Goal: Transaction & Acquisition: Obtain resource

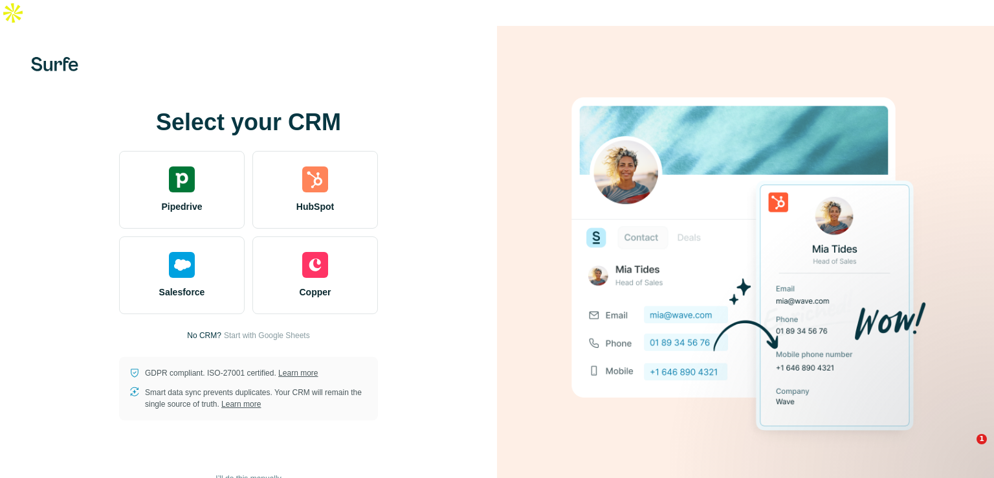
click at [326, 201] on div "HubSpot" at bounding box center [315, 190] width 126 height 78
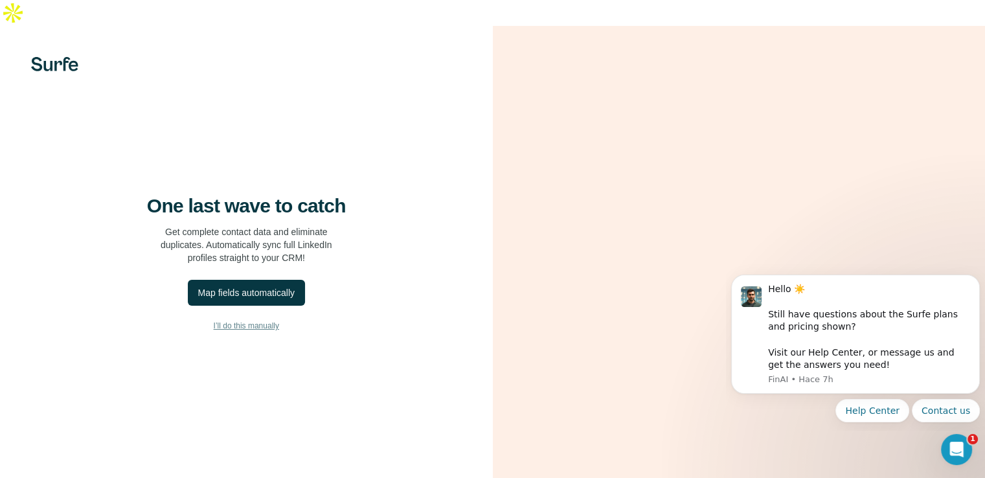
click at [269, 329] on span "I’ll do this manually" at bounding box center [246, 326] width 65 height 12
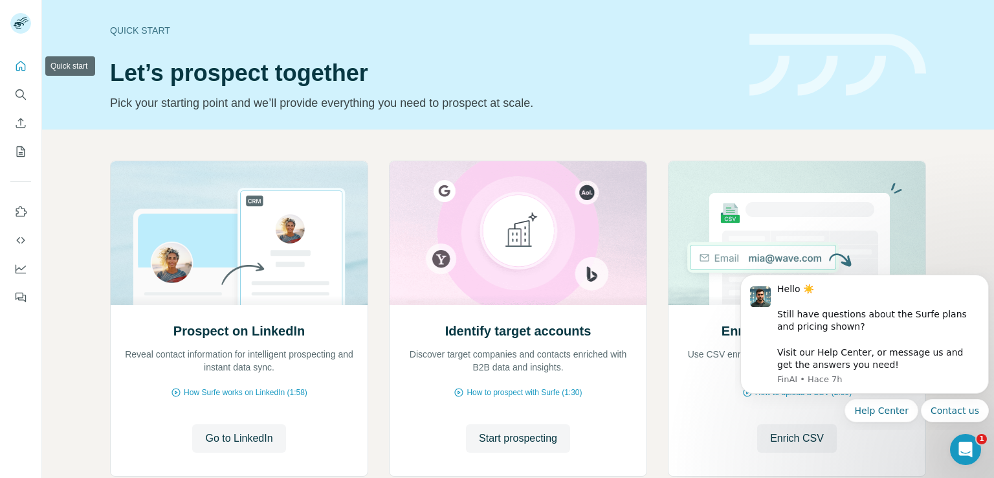
click at [21, 68] on icon "Quick start" at bounding box center [20, 66] width 13 height 13
click at [19, 94] on icon "Search" at bounding box center [20, 94] width 13 height 13
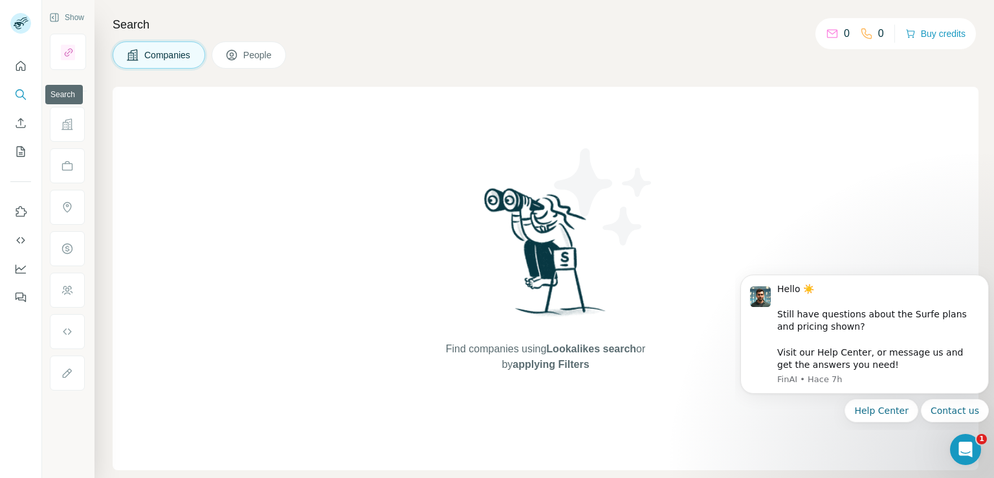
click at [19, 94] on icon "Search" at bounding box center [20, 94] width 13 height 13
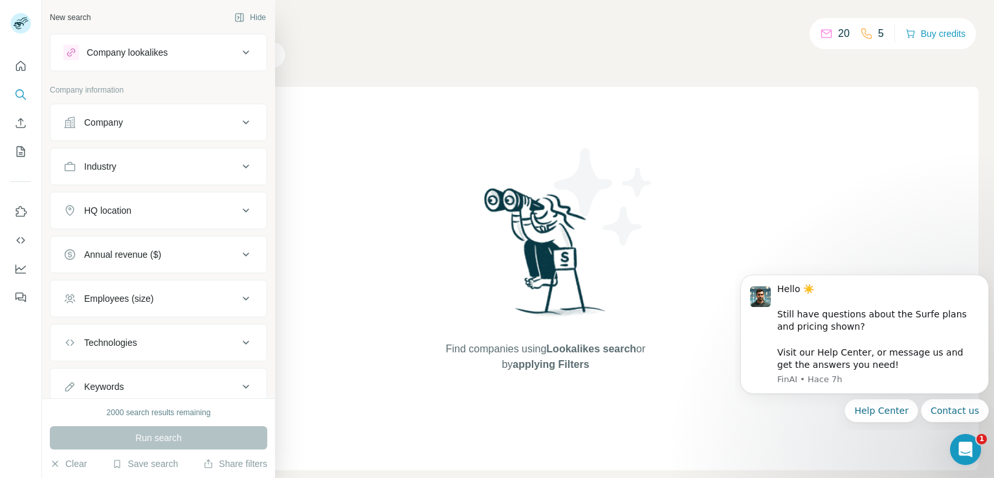
click at [238, 52] on icon at bounding box center [246, 53] width 16 height 16
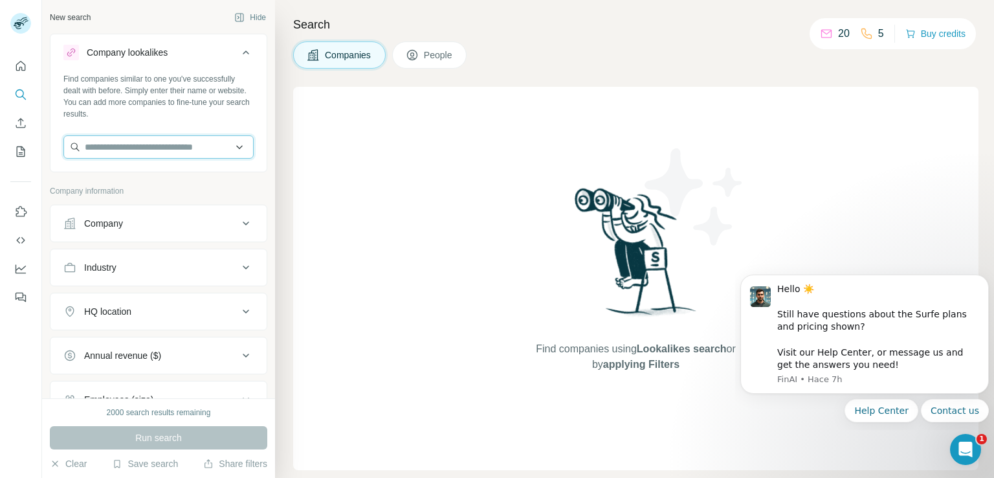
click at [192, 147] on input "text" at bounding box center [158, 146] width 190 height 23
paste input "**********"
type input "**********"
click at [180, 180] on div "[PERSON_NAME] [DOMAIN_NAME]" at bounding box center [154, 181] width 174 height 35
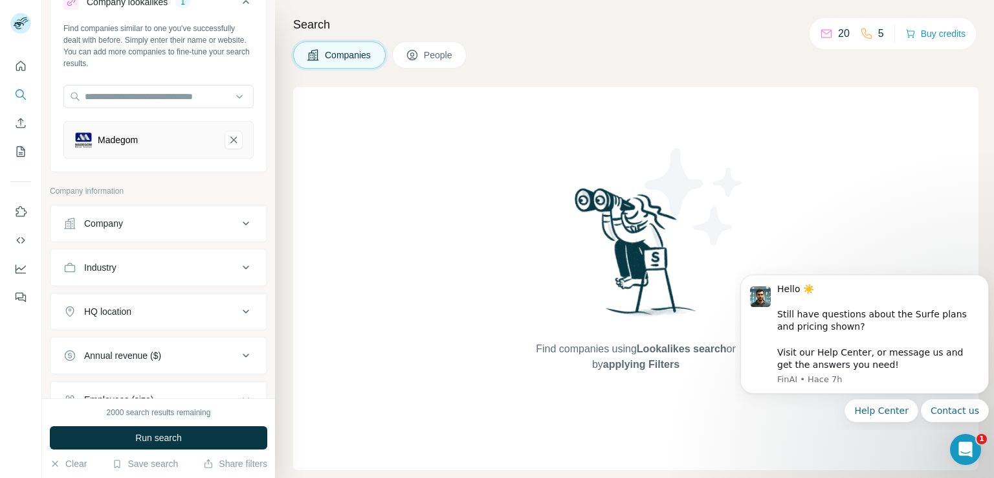
scroll to position [86, 0]
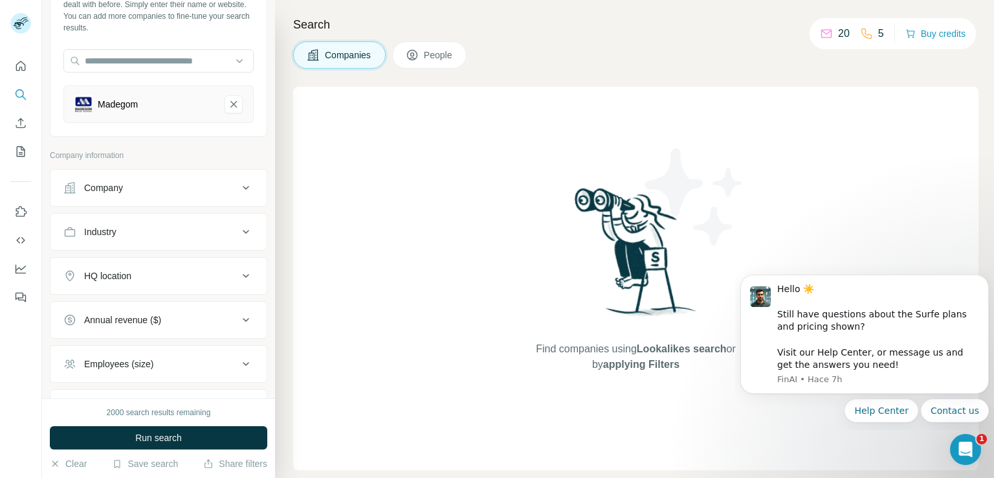
click at [238, 189] on icon at bounding box center [246, 188] width 16 height 16
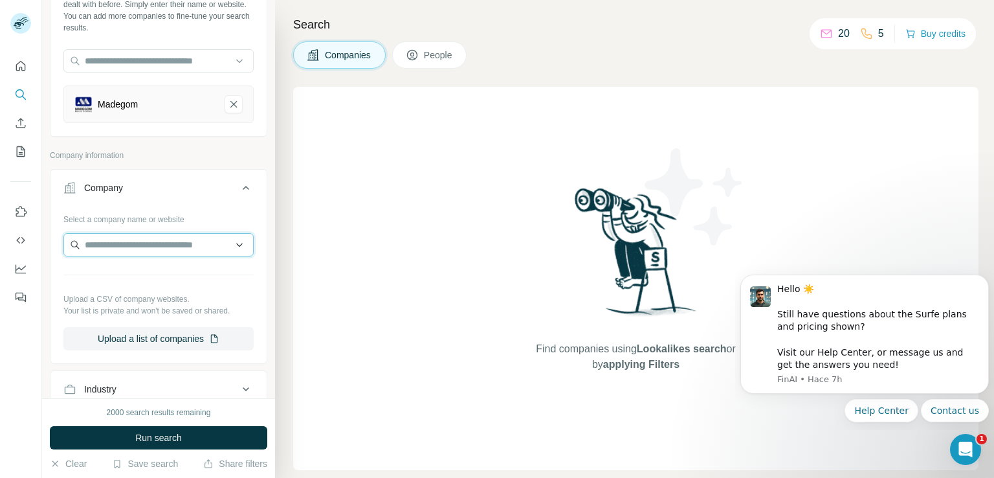
click at [166, 244] on input "text" at bounding box center [158, 244] width 190 height 23
click at [172, 239] on input "text" at bounding box center [158, 244] width 190 height 23
paste input "**********"
type input "**********"
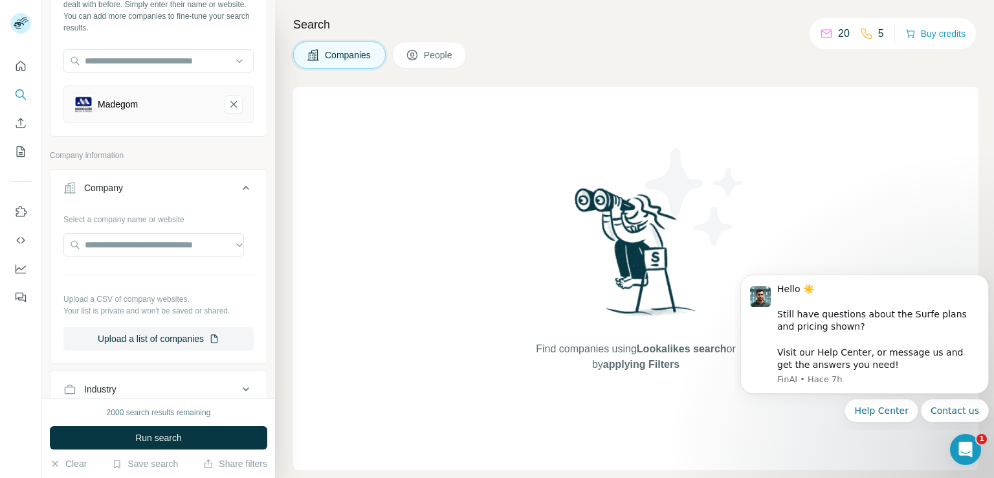
click at [278, 275] on div "Search Companies People Find companies using Lookalikes search or by applying F…" at bounding box center [634, 239] width 719 height 478
click at [165, 252] on input "text" at bounding box center [153, 244] width 181 height 23
click at [207, 438] on button "Run search" at bounding box center [159, 437] width 218 height 23
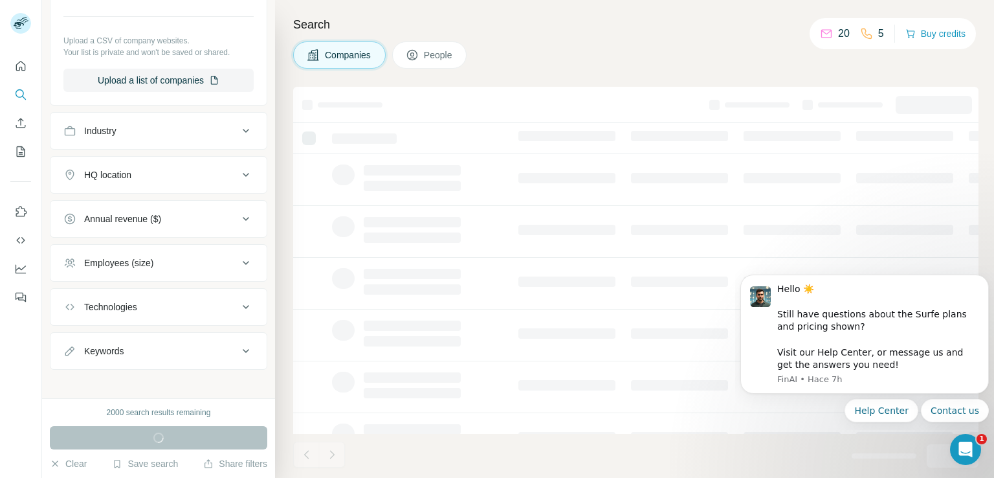
scroll to position [345, 0]
click at [223, 161] on button "HQ location" at bounding box center [158, 174] width 216 height 31
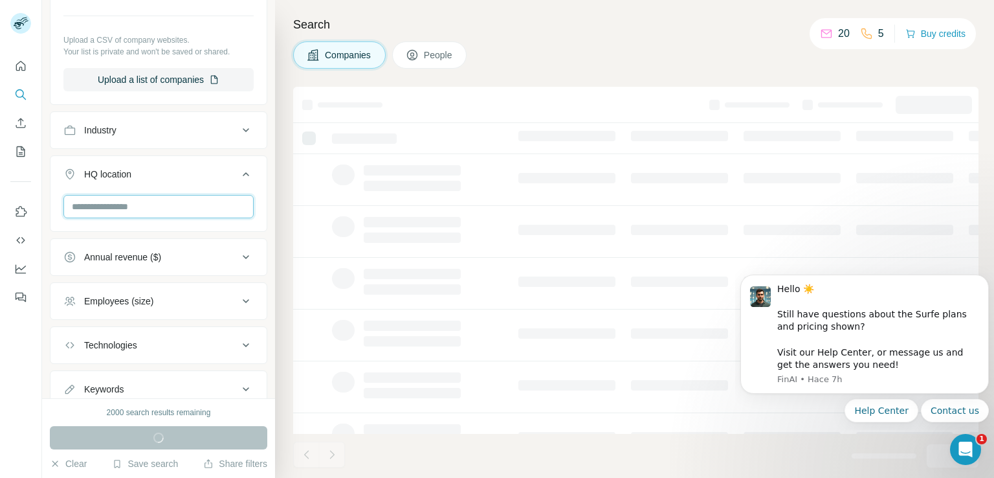
click at [179, 207] on input "text" at bounding box center [158, 206] width 190 height 23
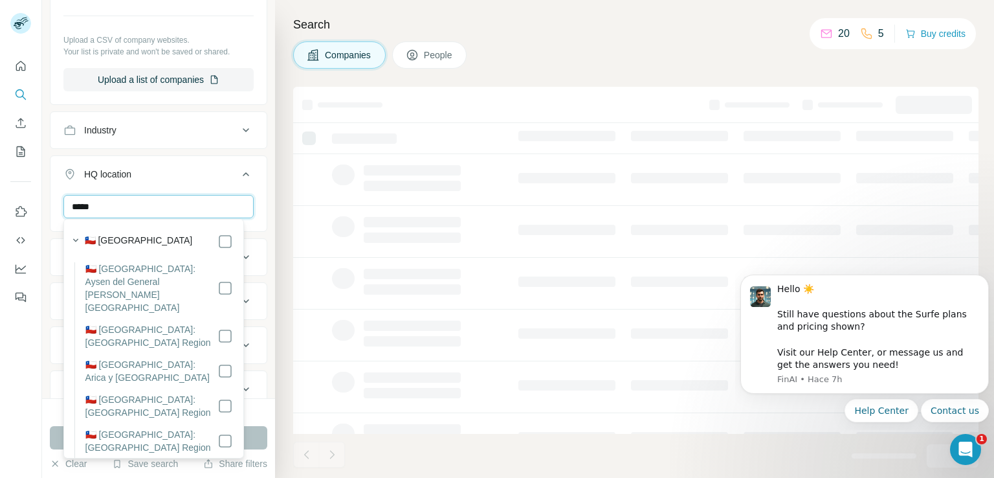
type input "*****"
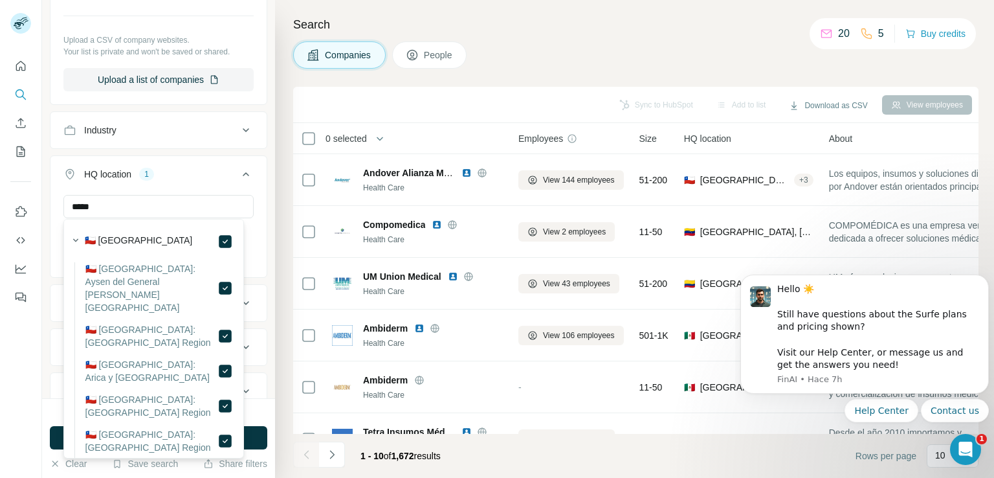
click at [259, 310] on div "New search Hide Company lookalikes 1 Find companies similar to one you've succe…" at bounding box center [158, 199] width 233 height 398
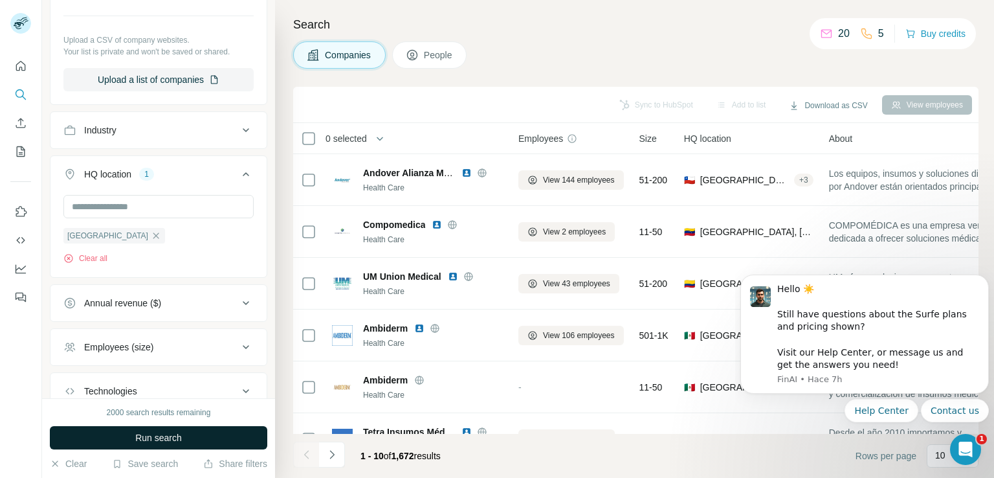
click at [245, 441] on button "Run search" at bounding box center [159, 437] width 218 height 23
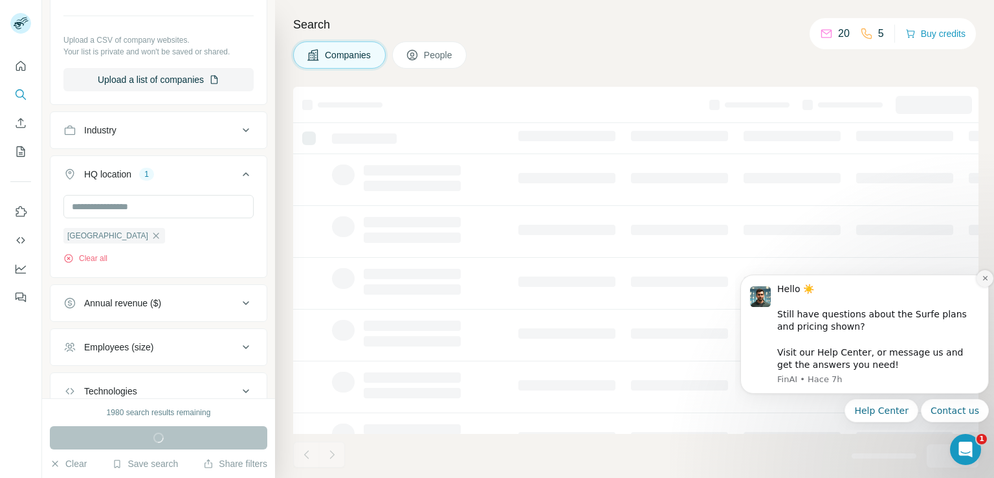
click at [987, 276] on icon "Dismiss notification" at bounding box center [985, 278] width 5 height 5
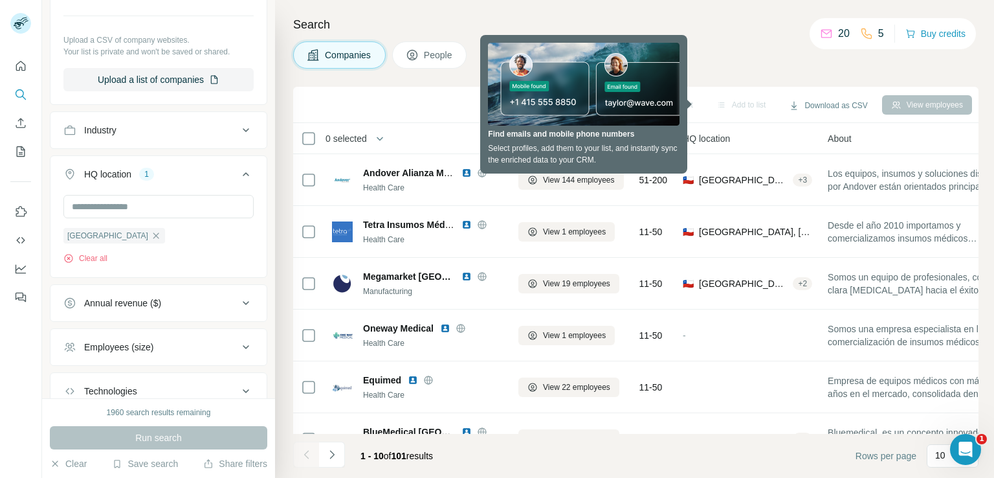
click at [454, 58] on span "People" at bounding box center [439, 55] width 30 height 13
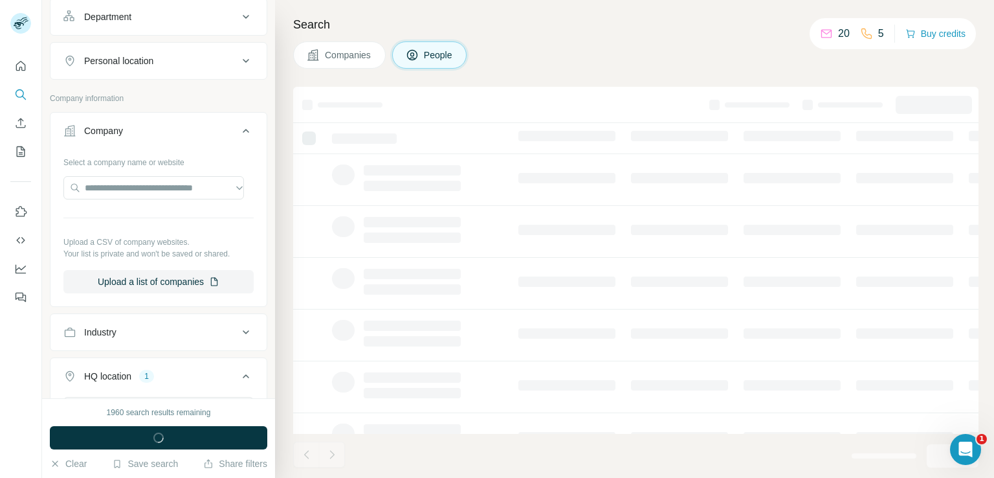
scroll to position [546, 0]
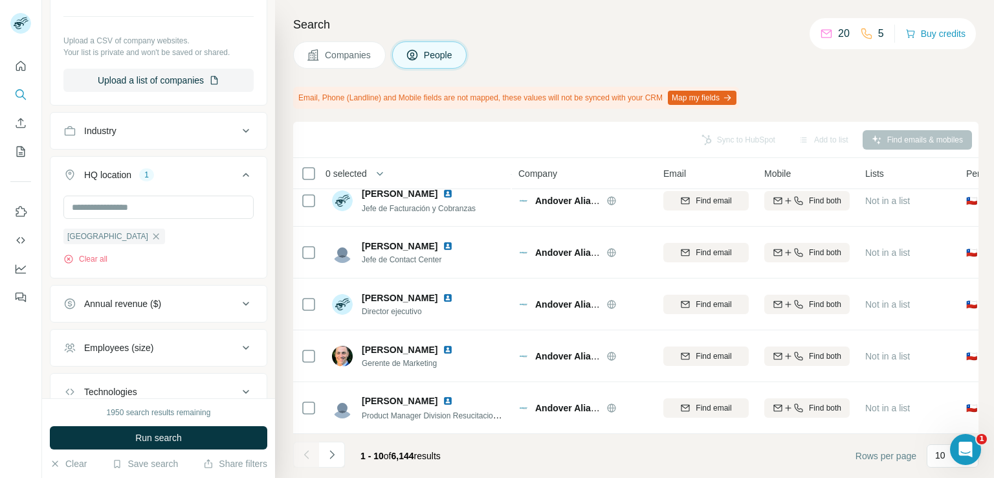
scroll to position [632, 0]
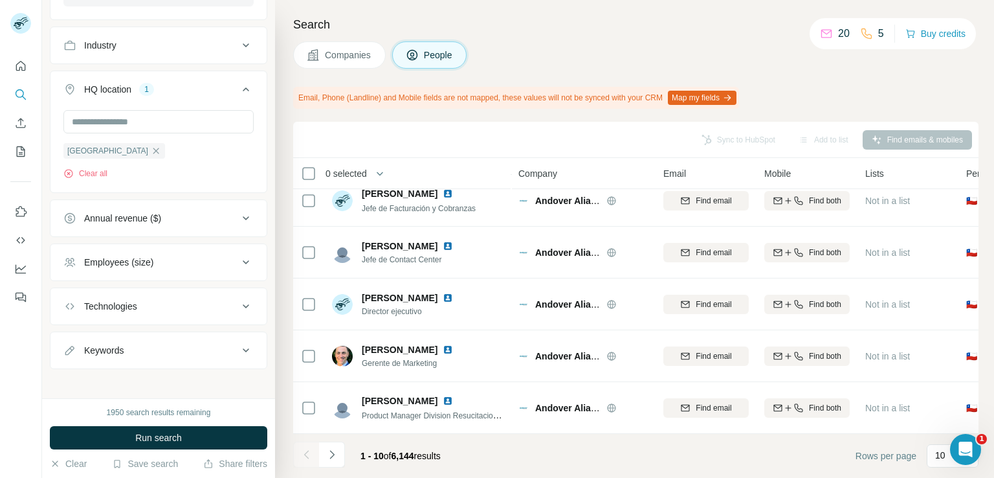
click at [225, 262] on div "Employees (size)" at bounding box center [150, 262] width 175 height 13
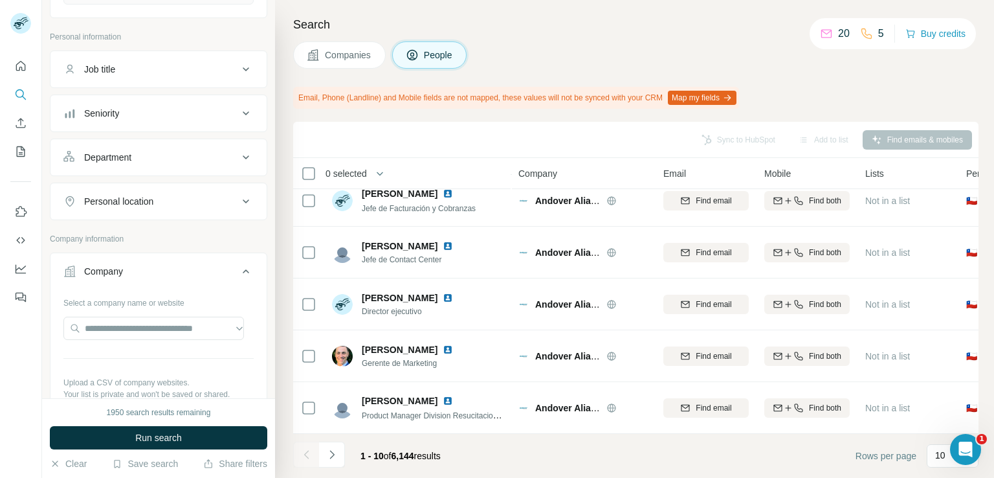
scroll to position [118, 0]
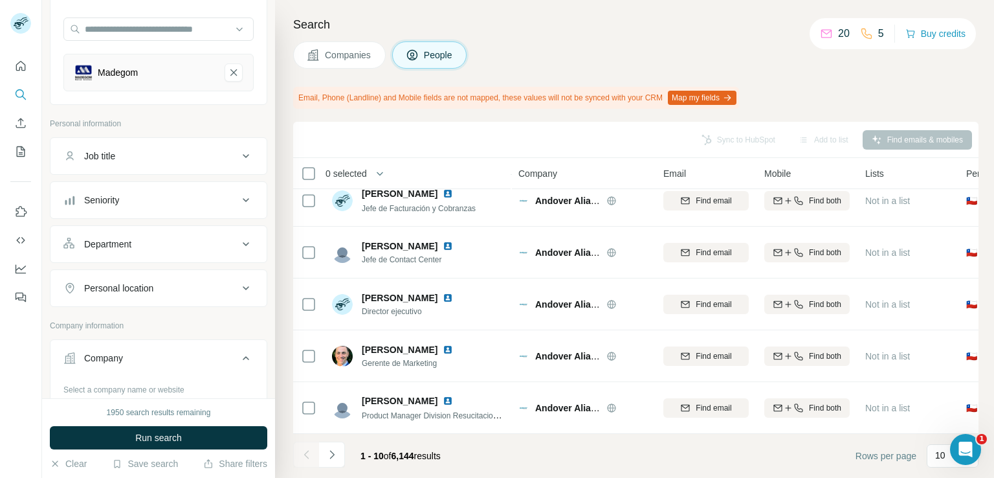
click at [228, 156] on div "Job title" at bounding box center [150, 156] width 175 height 13
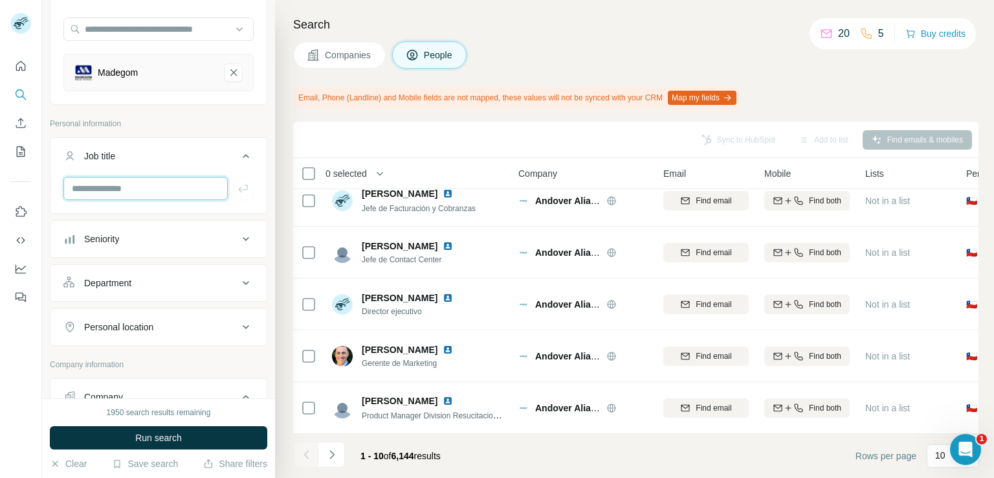
click at [184, 184] on input "text" at bounding box center [145, 188] width 164 height 23
type input "**********"
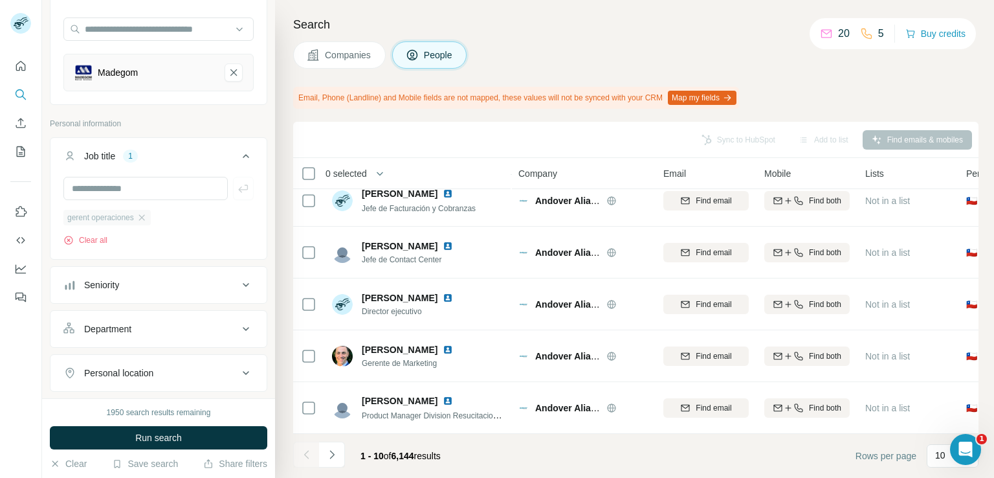
click at [118, 216] on span "gerent operaciones" at bounding box center [100, 218] width 67 height 12
click at [147, 219] on icon "button" at bounding box center [142, 217] width 10 height 10
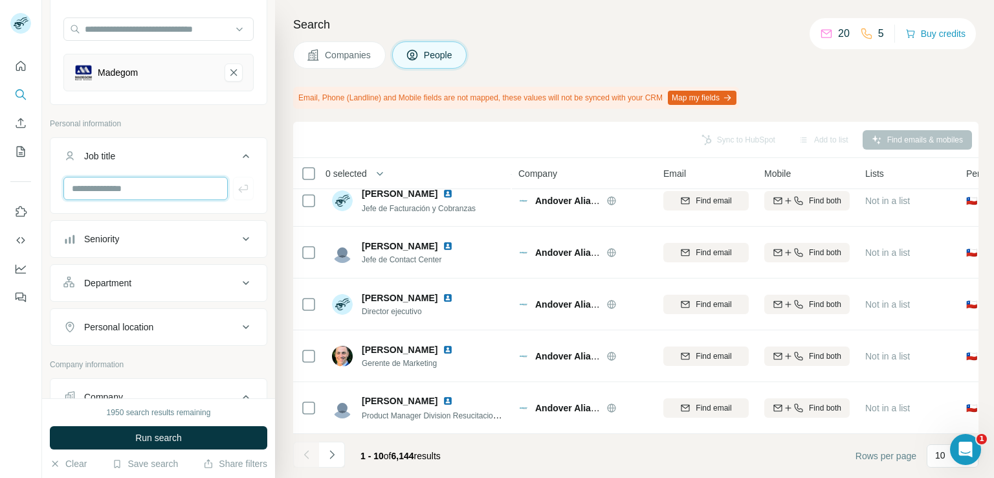
click at [134, 190] on input "text" at bounding box center [145, 188] width 164 height 23
type input "**********"
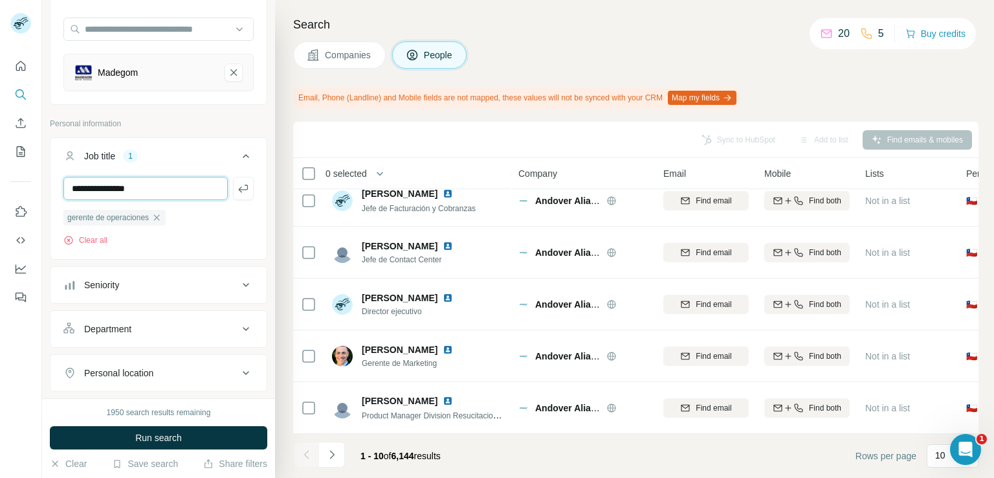
type input "**********"
type input "*********"
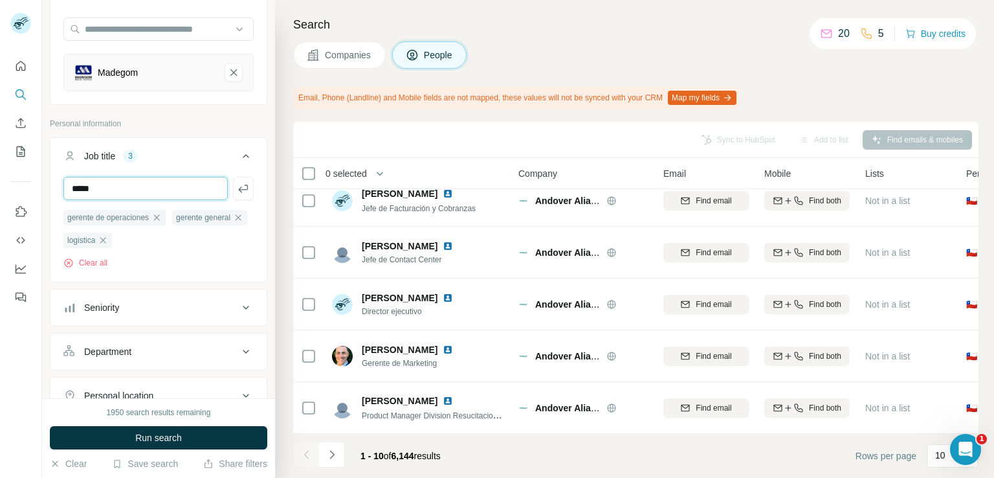
type input "*****"
click at [150, 243] on icon "button" at bounding box center [153, 240] width 6 height 6
click at [133, 189] on input "text" at bounding box center [145, 188] width 164 height 23
type input "**********"
click at [203, 245] on icon "button" at bounding box center [208, 240] width 10 height 10
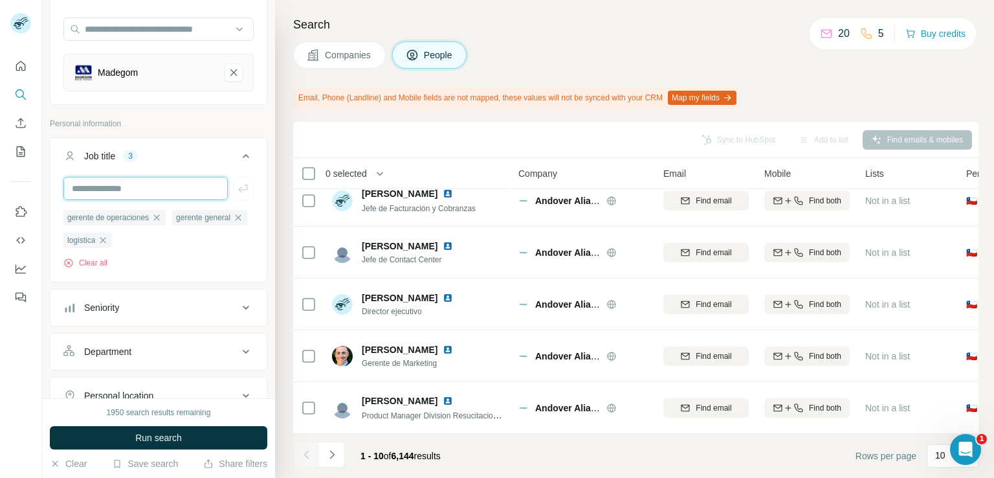
click at [164, 192] on input "text" at bounding box center [145, 188] width 164 height 23
type input "**********"
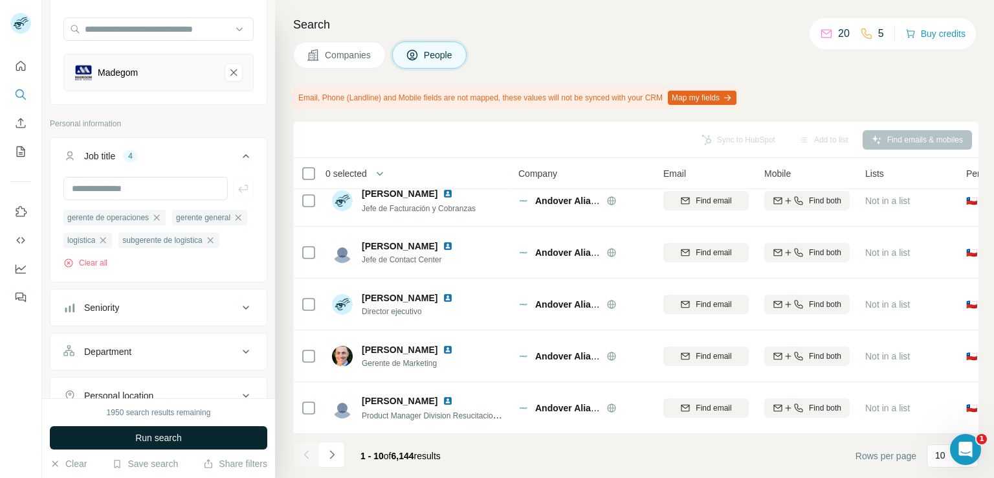
click at [182, 436] on span "Run search" at bounding box center [158, 437] width 47 height 13
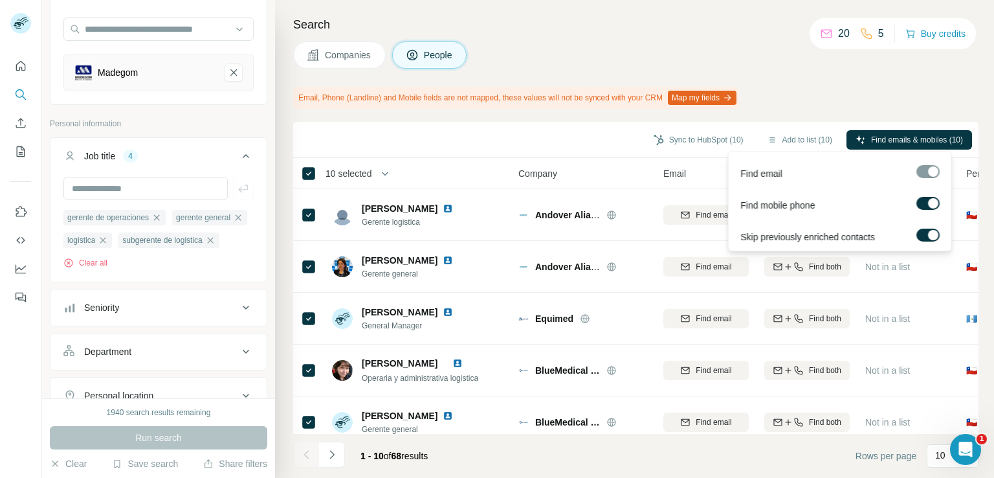
click at [931, 174] on div at bounding box center [928, 171] width 23 height 13
click at [922, 141] on span "Find emails & mobiles (10)" at bounding box center [917, 140] width 92 height 12
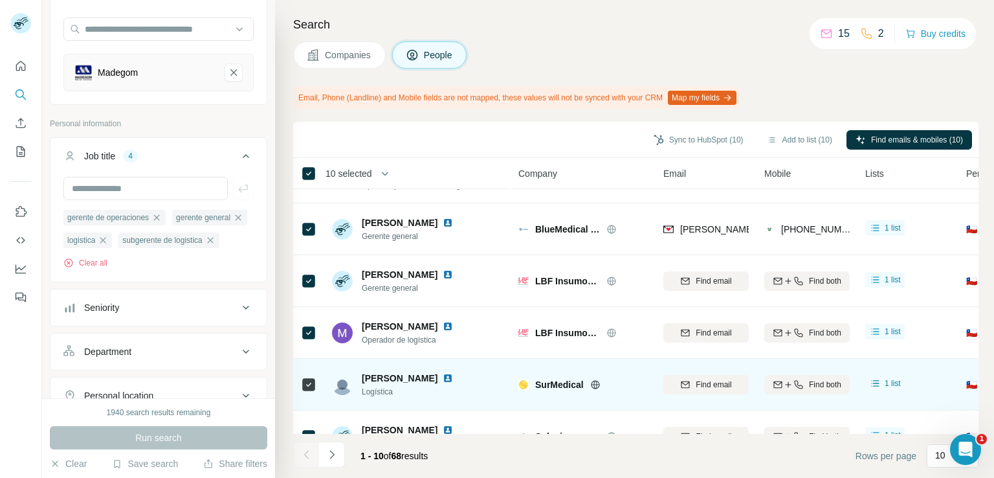
scroll to position [107, 0]
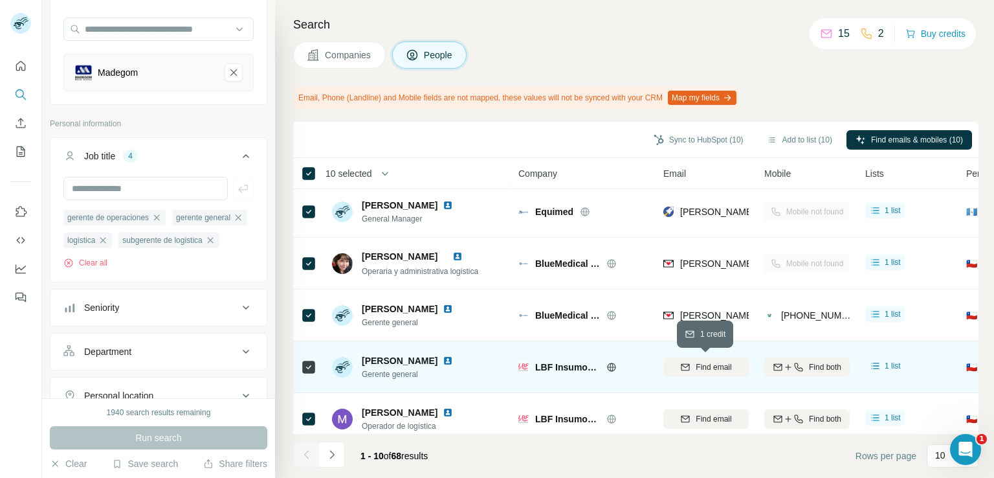
click at [713, 372] on button "Find email" at bounding box center [706, 366] width 85 height 19
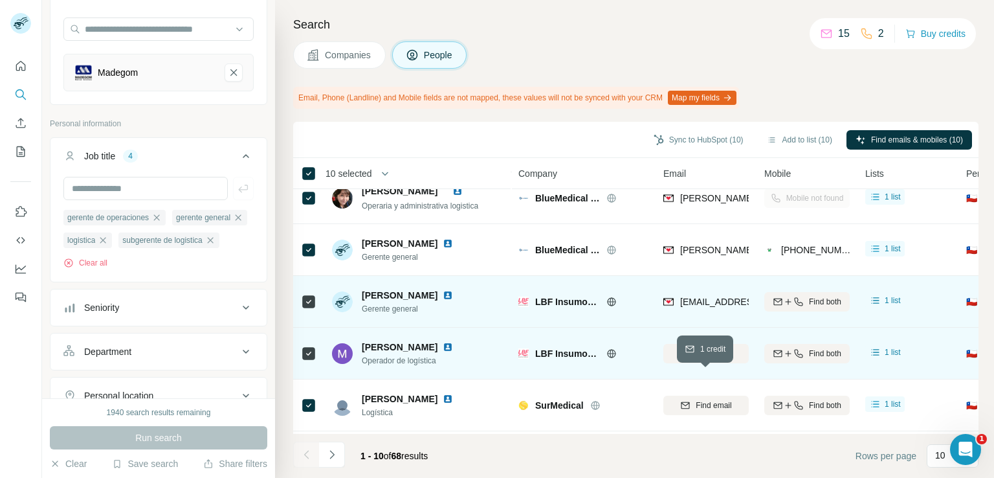
scroll to position [259, 0]
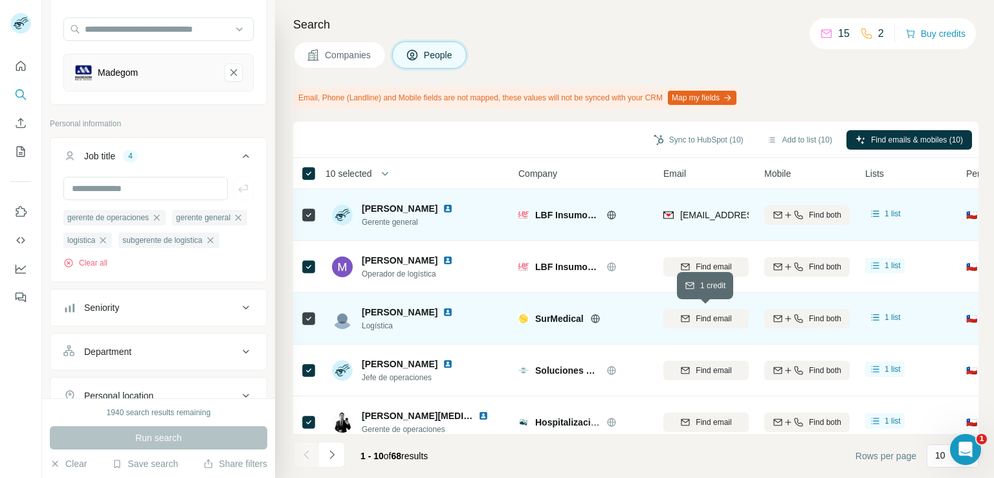
click at [715, 324] on button "Find email" at bounding box center [706, 318] width 85 height 19
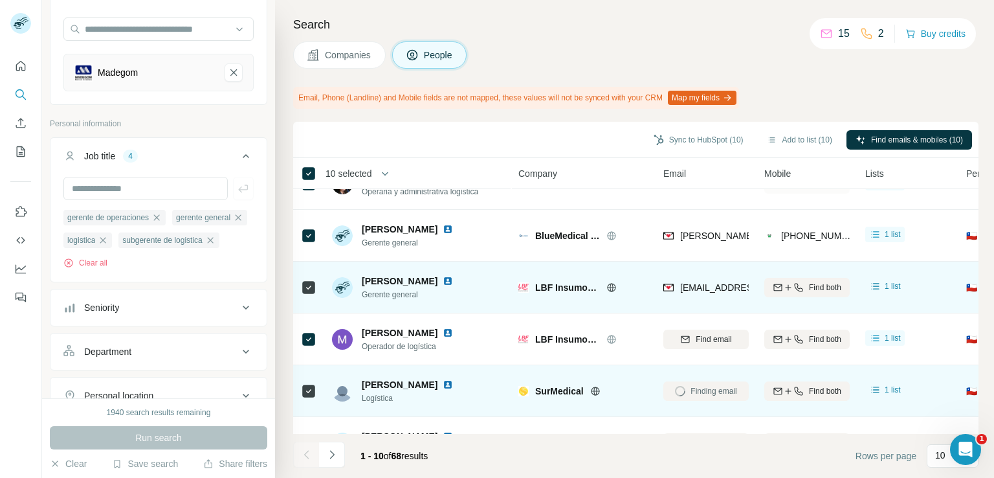
scroll to position [172, 0]
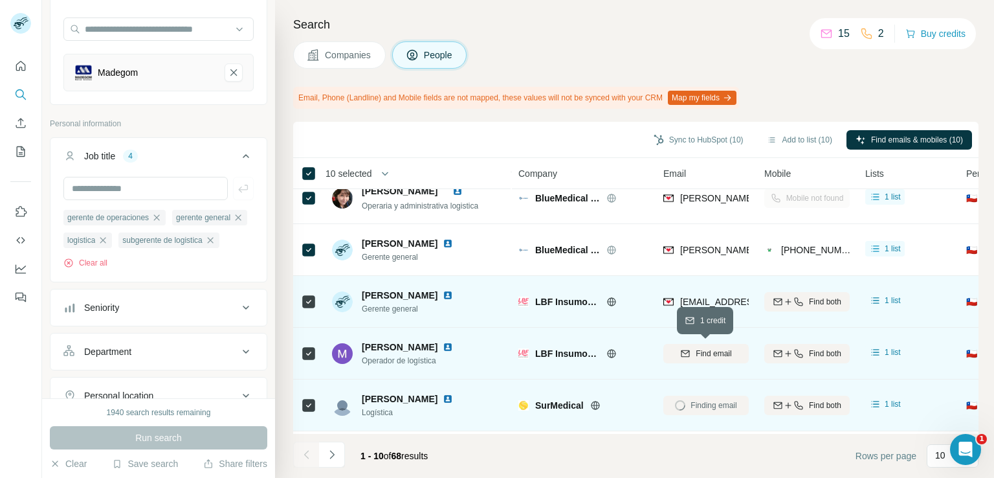
click at [713, 350] on span "Find email" at bounding box center [714, 354] width 36 height 12
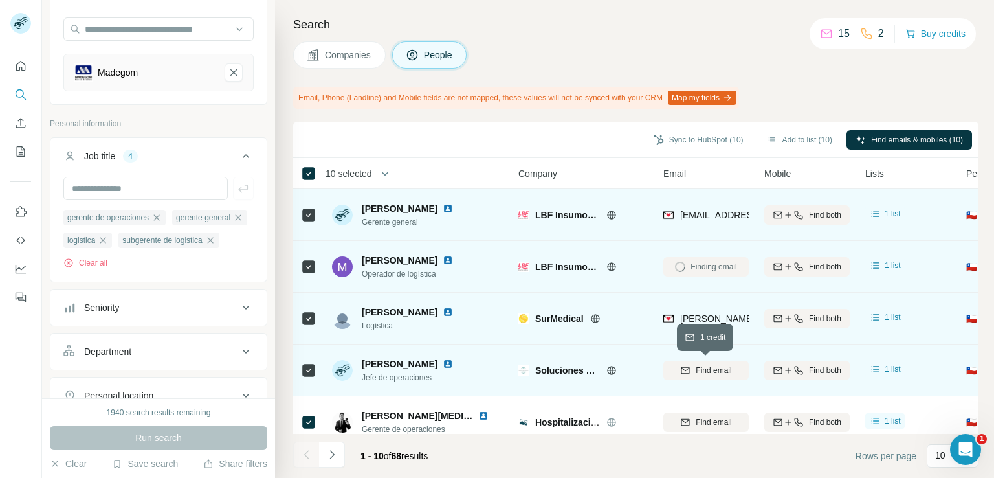
click at [718, 368] on span "Find email" at bounding box center [714, 370] width 36 height 12
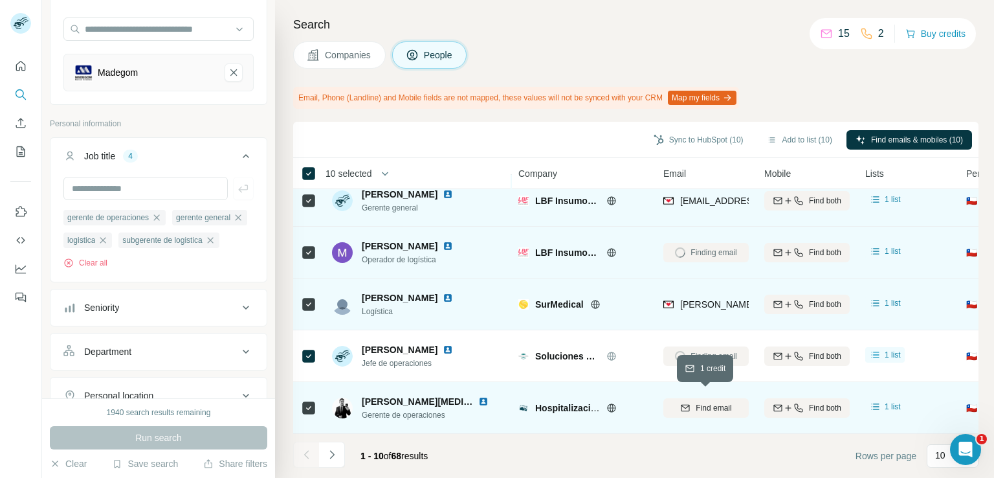
click at [707, 402] on span "Find email" at bounding box center [714, 408] width 36 height 12
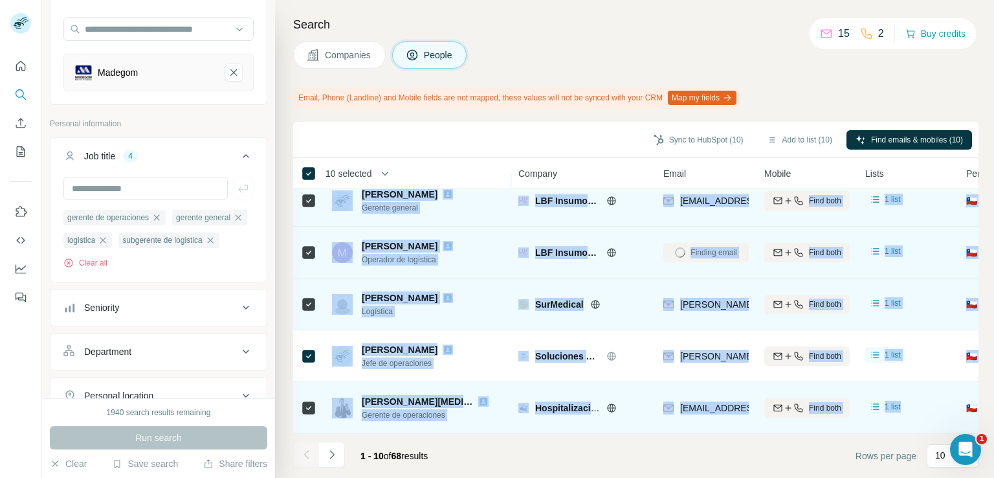
drag, startPoint x: 287, startPoint y: 194, endPoint x: 885, endPoint y: 420, distance: 639.7
click at [885, 420] on div "Search Companies People Email, Phone (Landline) and Mobile fields are not mappe…" at bounding box center [634, 239] width 719 height 478
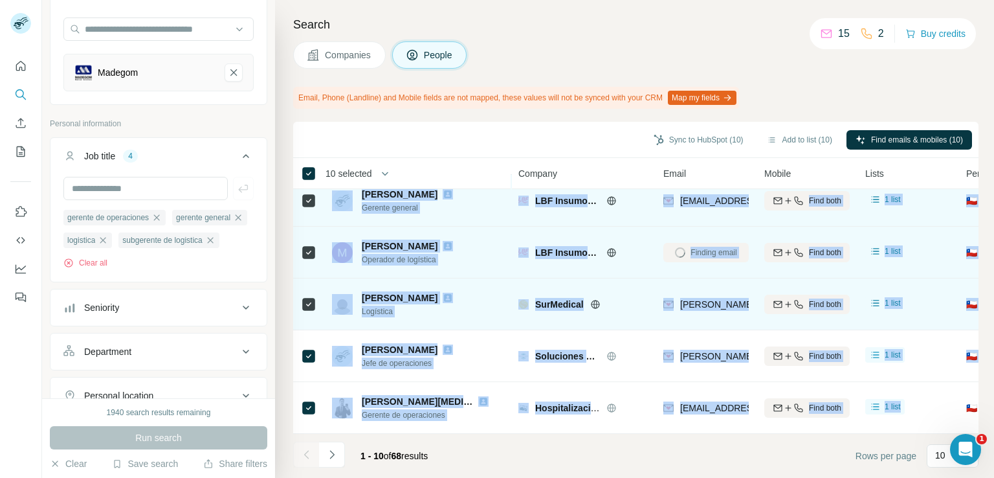
copy tbody "Loremi Dolo Sitametc Adipisc elitseddo Eiusmod Tempori Utlabo E.D. magna@aliqua…"
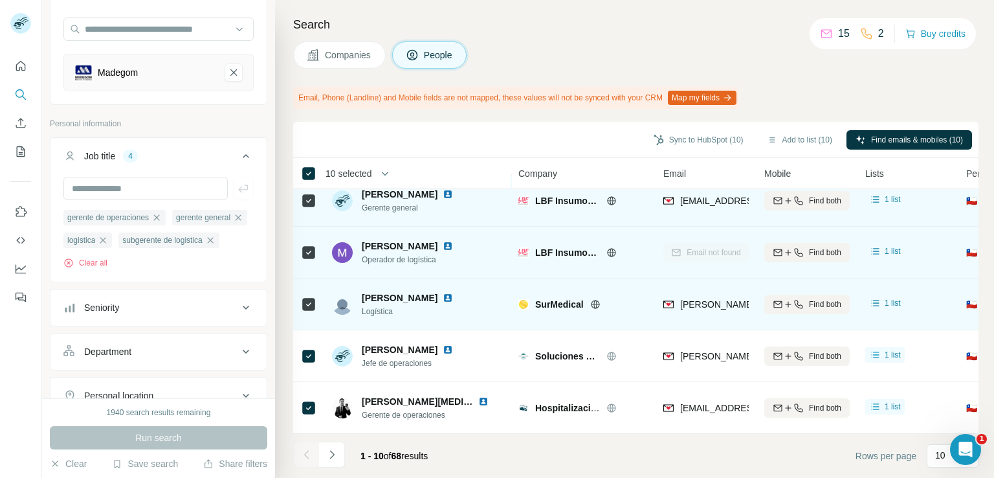
click at [293, 89] on div "Search Companies People Email, Phone (Landline) and Mobile fields are not mappe…" at bounding box center [634, 239] width 719 height 478
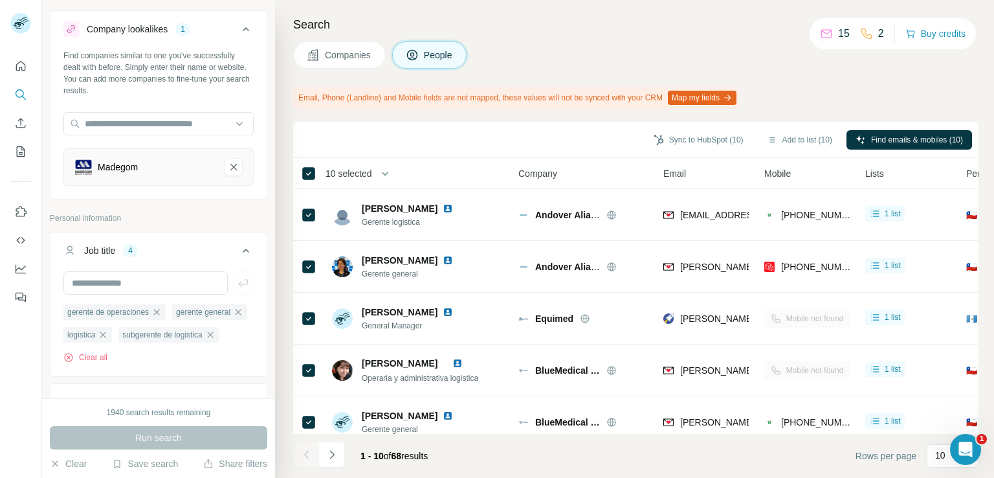
scroll to position [0, 0]
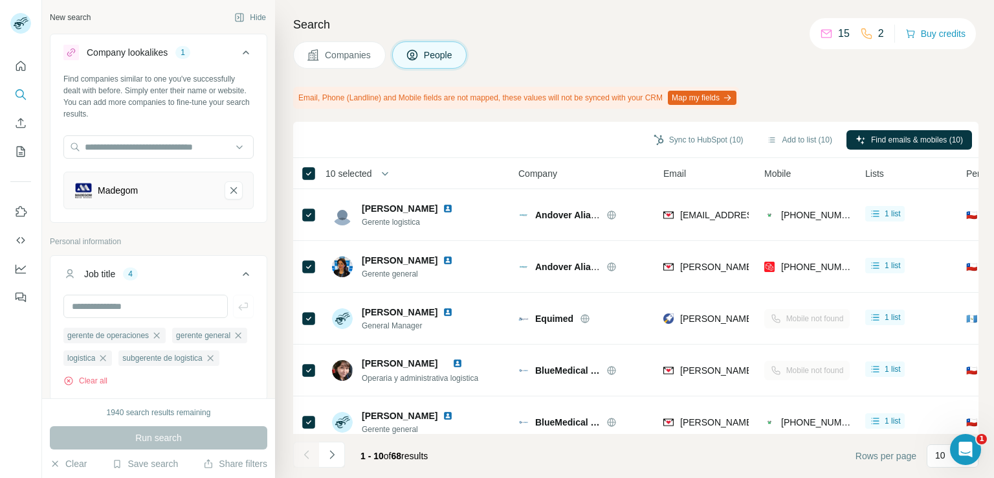
click at [852, 82] on div "Search Companies People Email, Phone (Landline) and Mobile fields are not mappe…" at bounding box center [634, 239] width 719 height 478
drag, startPoint x: 592, startPoint y: 99, endPoint x: 803, endPoint y: 95, distance: 210.4
click at [785, 99] on div "Email, Phone (Landline) and Mobile fields are not mapped, these values will not…" at bounding box center [636, 98] width 686 height 22
click at [803, 95] on div "Email, Phone (Landline) and Mobile fields are not mapped, these values will not…" at bounding box center [636, 98] width 686 height 22
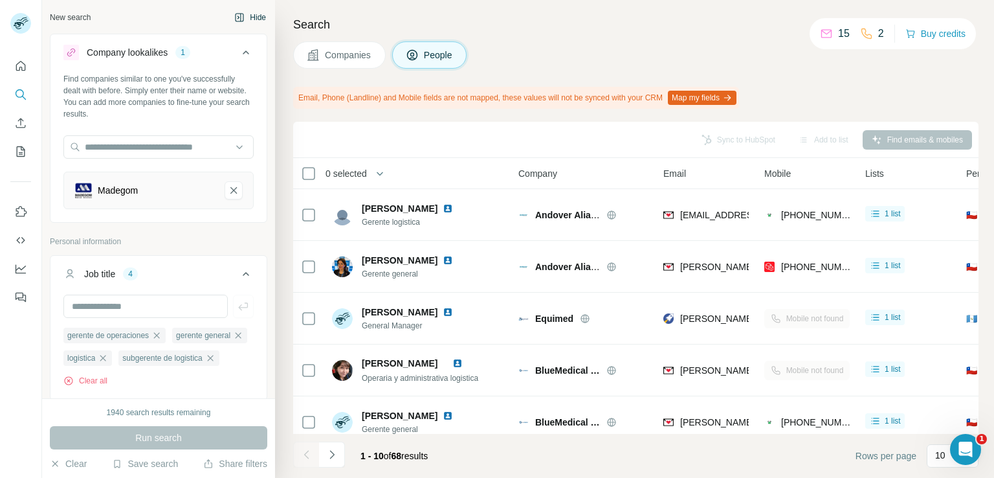
click at [241, 13] on button "Hide" at bounding box center [250, 17] width 50 height 19
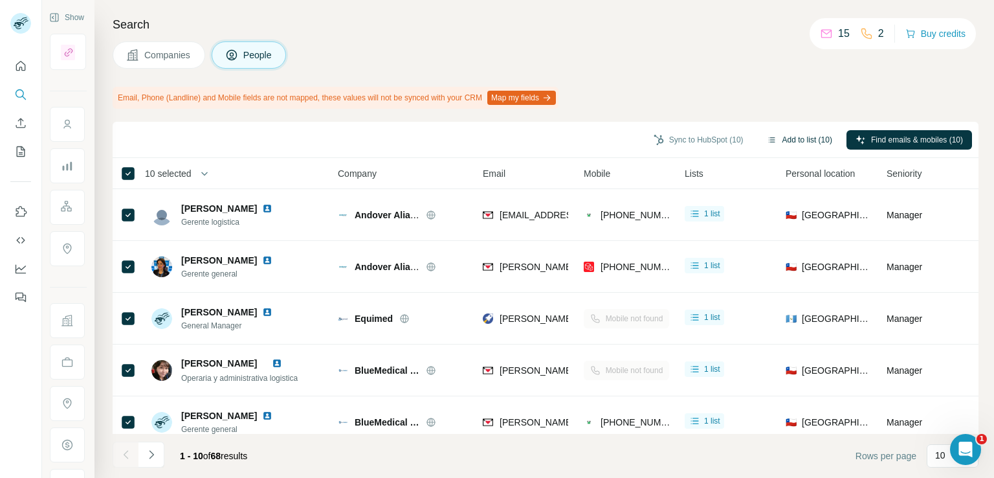
click at [797, 140] on button "Add to list (10)" at bounding box center [800, 139] width 84 height 19
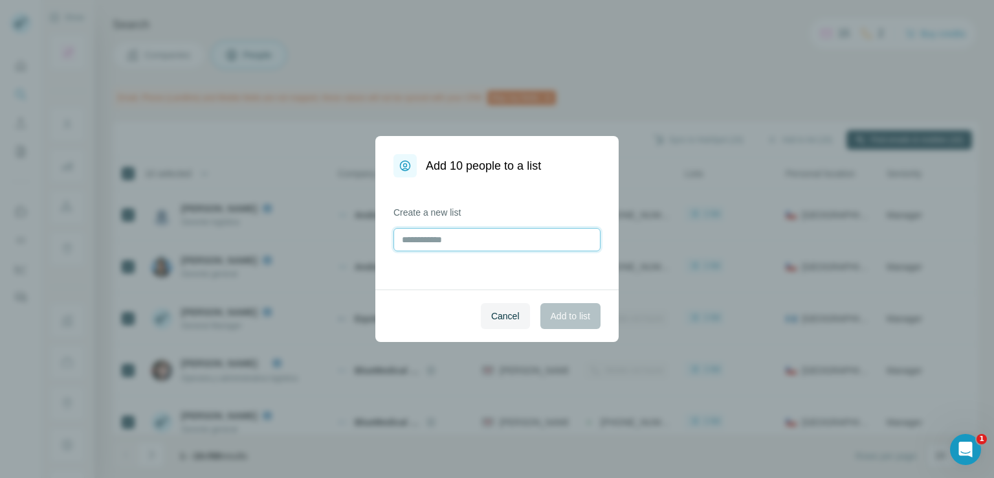
click at [420, 235] on input "text" at bounding box center [497, 239] width 207 height 23
type input "**********"
click at [572, 319] on span "Add to list" at bounding box center [570, 315] width 39 height 13
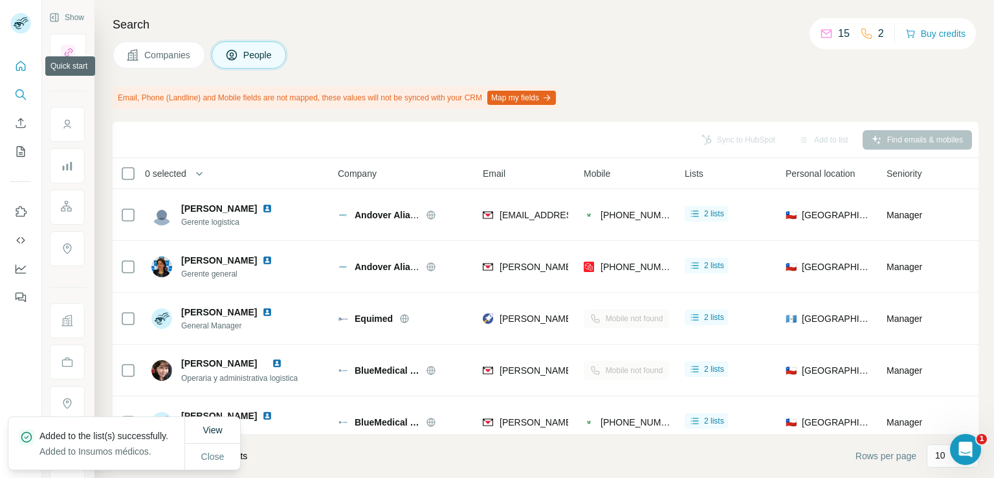
click at [17, 63] on icon "Quick start" at bounding box center [20, 66] width 13 height 13
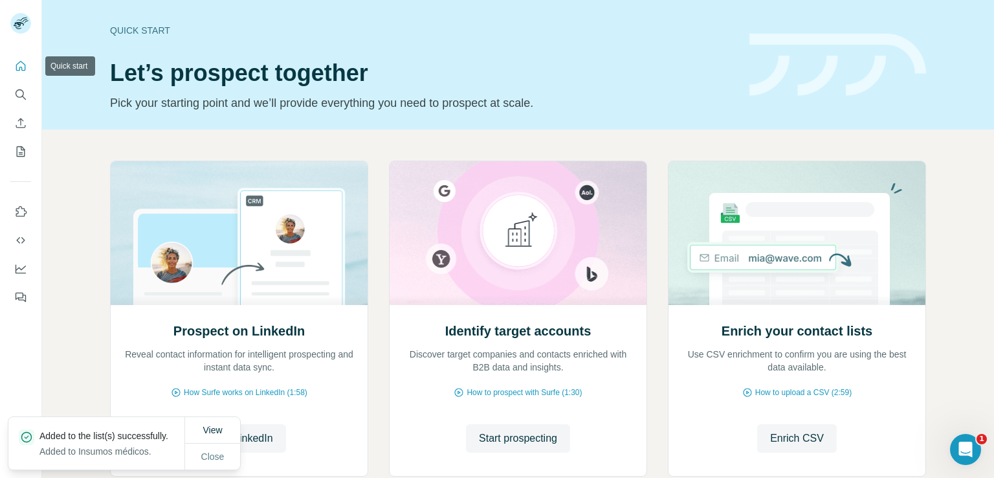
click at [23, 71] on icon "Quick start" at bounding box center [20, 66] width 13 height 13
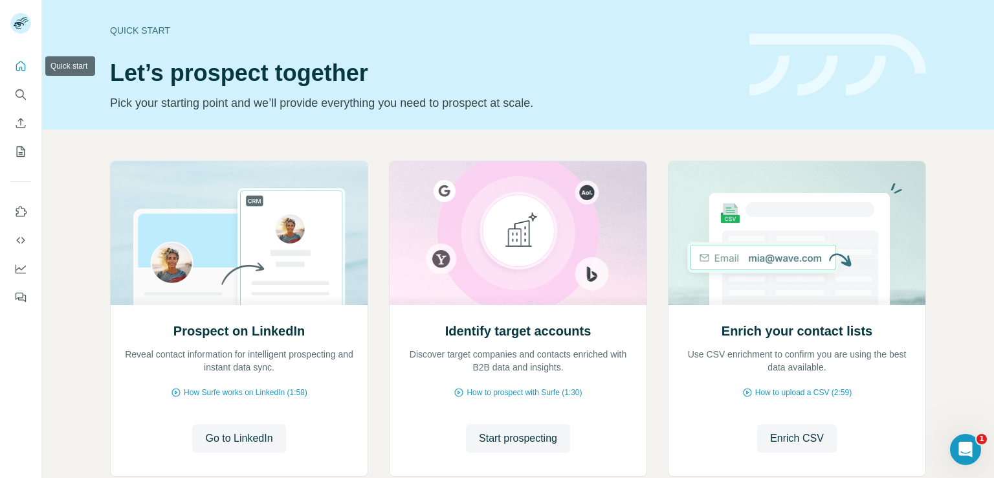
click at [21, 69] on icon "Quick start" at bounding box center [20, 66] width 13 height 13
click at [26, 97] on icon "Search" at bounding box center [20, 94] width 13 height 13
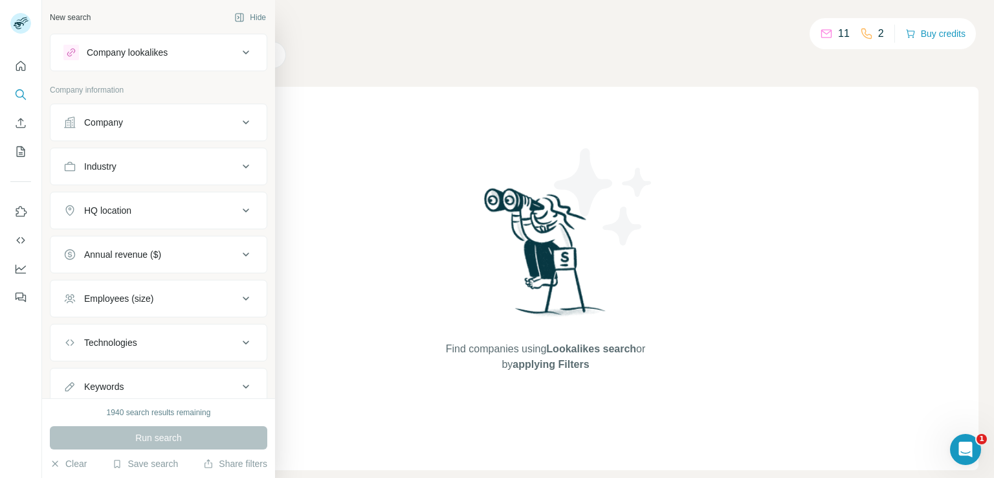
click at [238, 56] on icon at bounding box center [246, 53] width 16 height 16
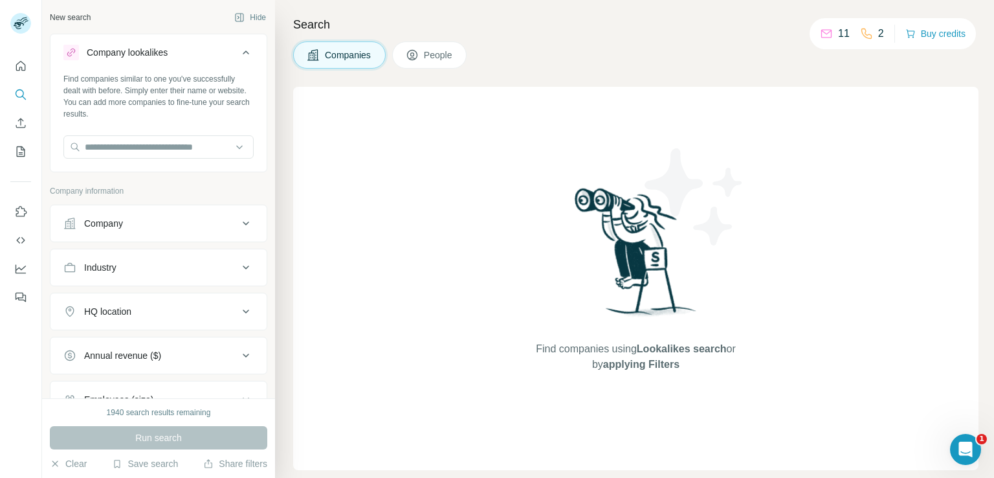
click at [238, 56] on icon at bounding box center [246, 53] width 16 height 16
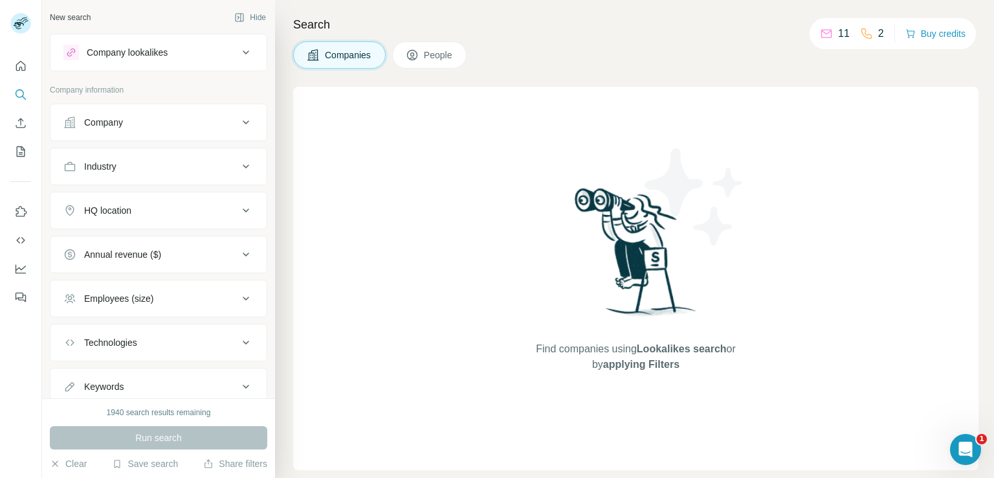
click at [221, 118] on div "Company" at bounding box center [150, 122] width 175 height 13
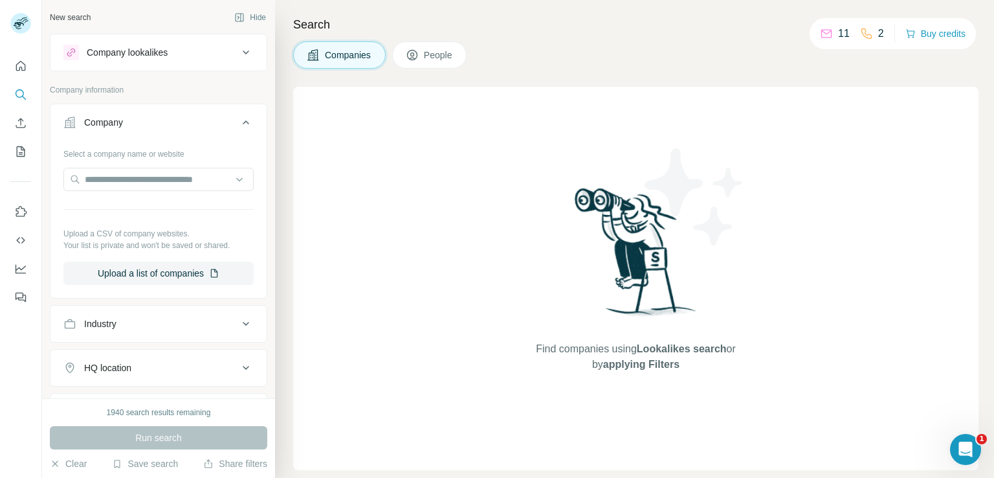
click at [221, 118] on div "Company" at bounding box center [150, 122] width 175 height 13
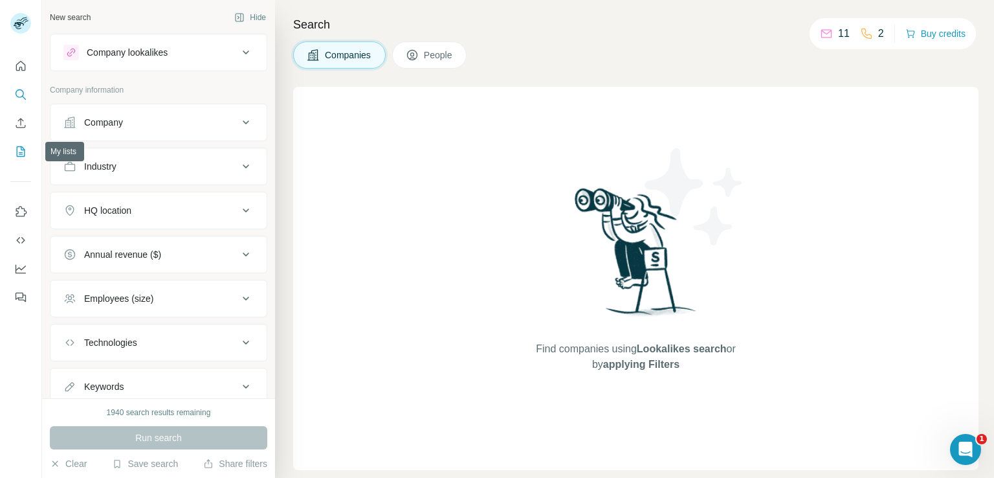
click at [19, 147] on icon "My lists" at bounding box center [20, 151] width 13 height 13
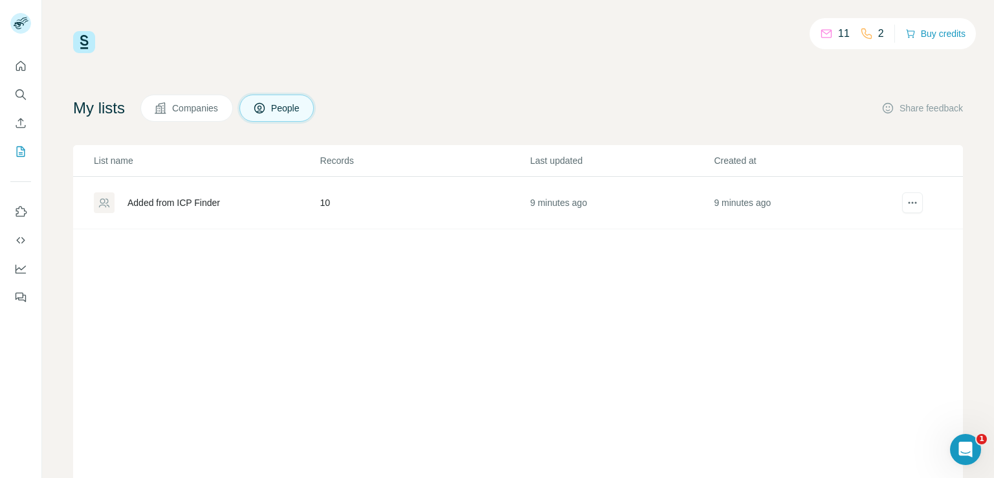
click at [915, 208] on div at bounding box center [913, 202] width 29 height 21
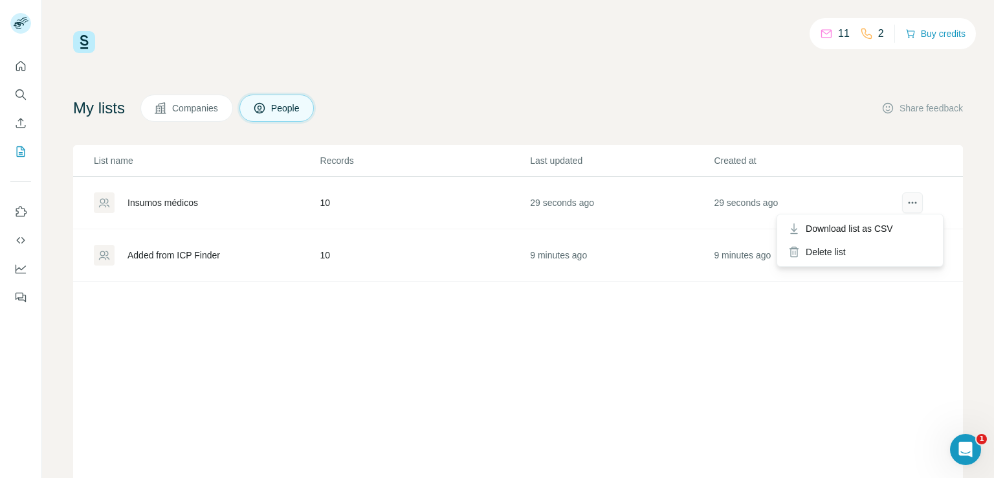
click at [911, 206] on button "actions" at bounding box center [912, 202] width 21 height 21
click at [748, 400] on div "List name Records Last updated Created at Insumos médicos 10 29 seconds [DATE] …" at bounding box center [518, 320] width 890 height 350
click at [906, 201] on icon "actions" at bounding box center [912, 202] width 13 height 13
click at [878, 229] on span "Download list as CSV" at bounding box center [849, 228] width 87 height 13
